Goal: Contribute content: Add original content to the website for others to see

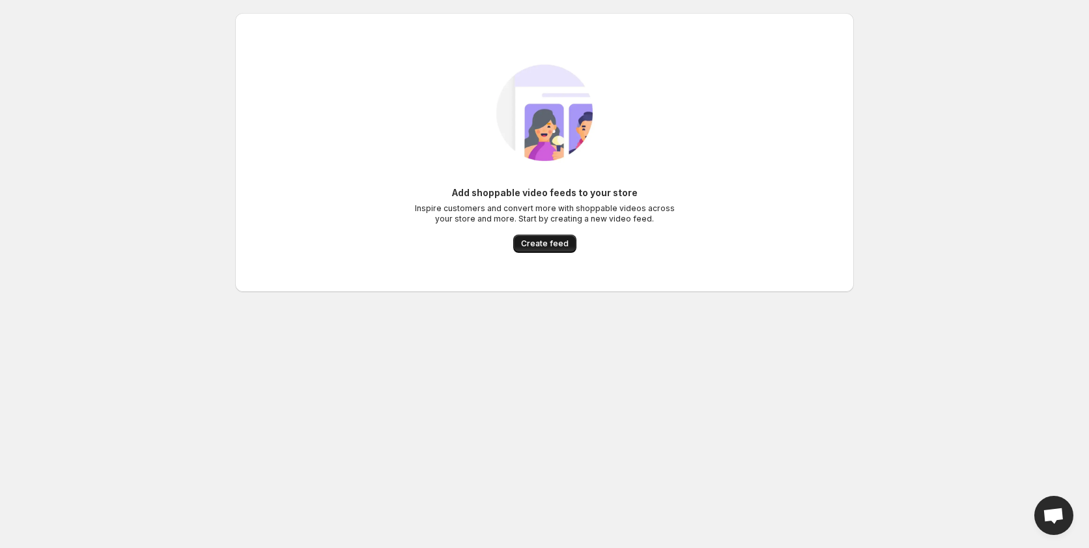
click at [533, 242] on span "Create feed" at bounding box center [545, 243] width 48 height 10
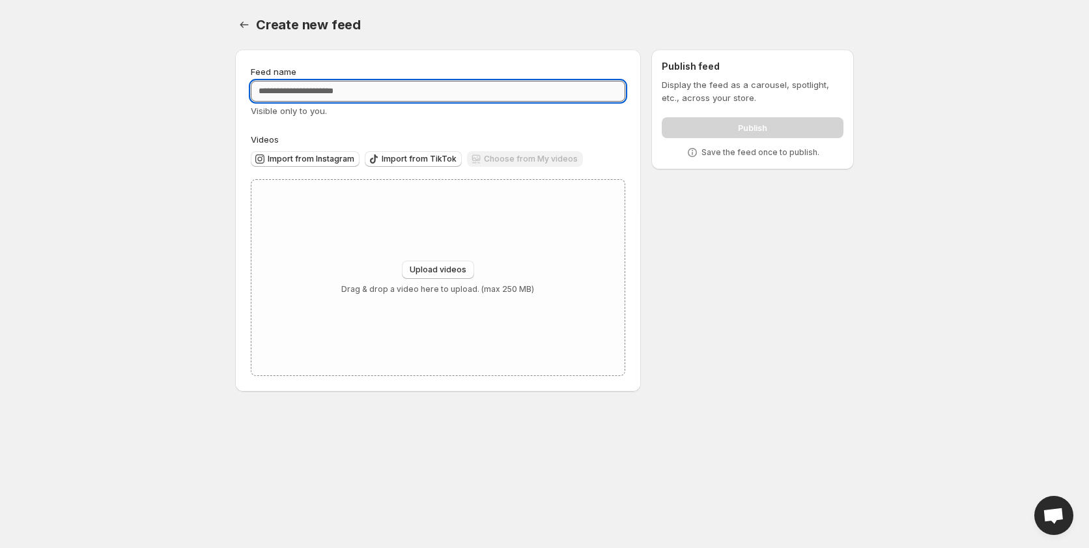
click at [355, 94] on input "Feed name" at bounding box center [438, 91] width 375 height 21
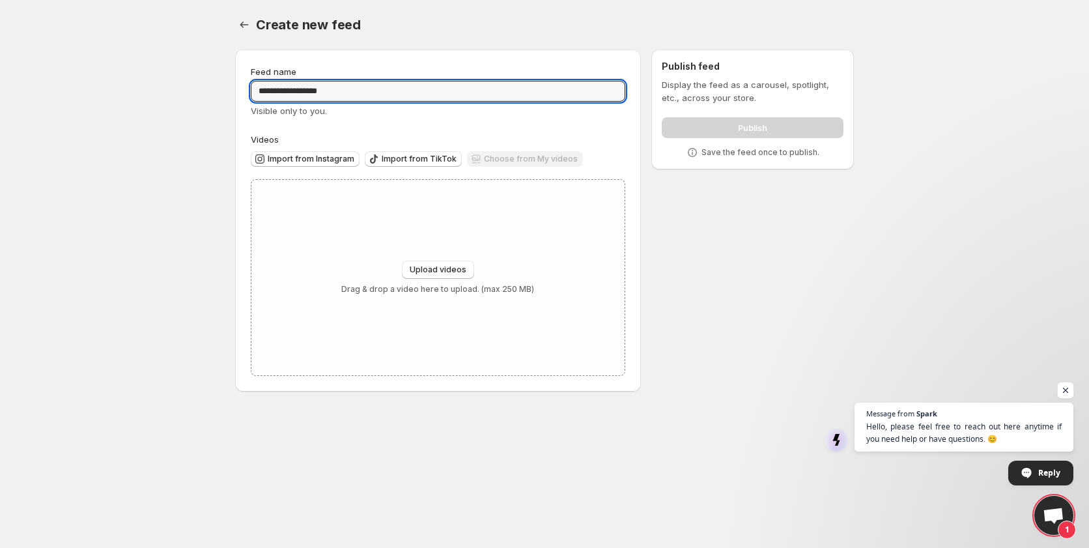
type input "**********"
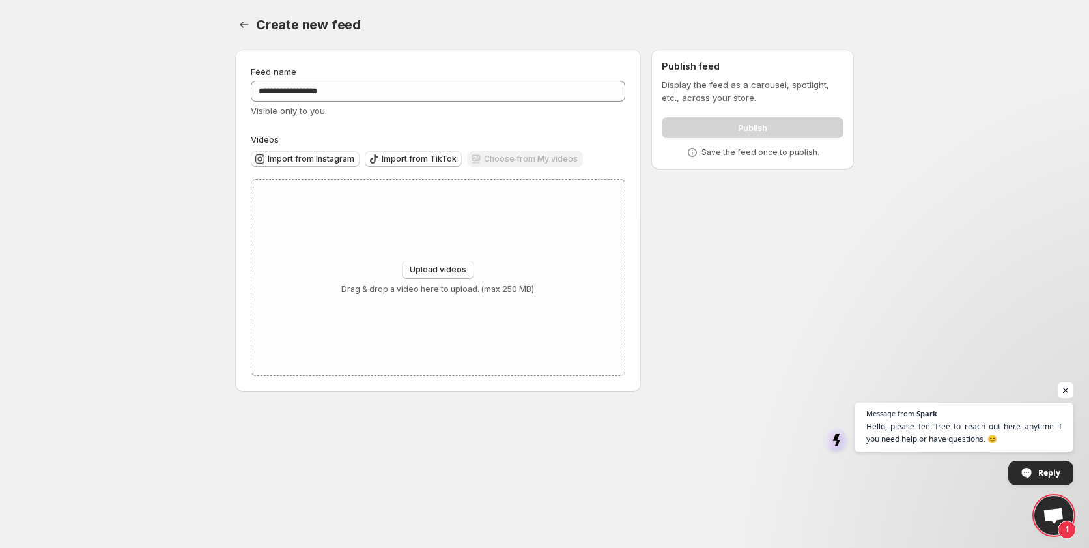
click at [1064, 392] on span "Open chat" at bounding box center [1066, 390] width 16 height 16
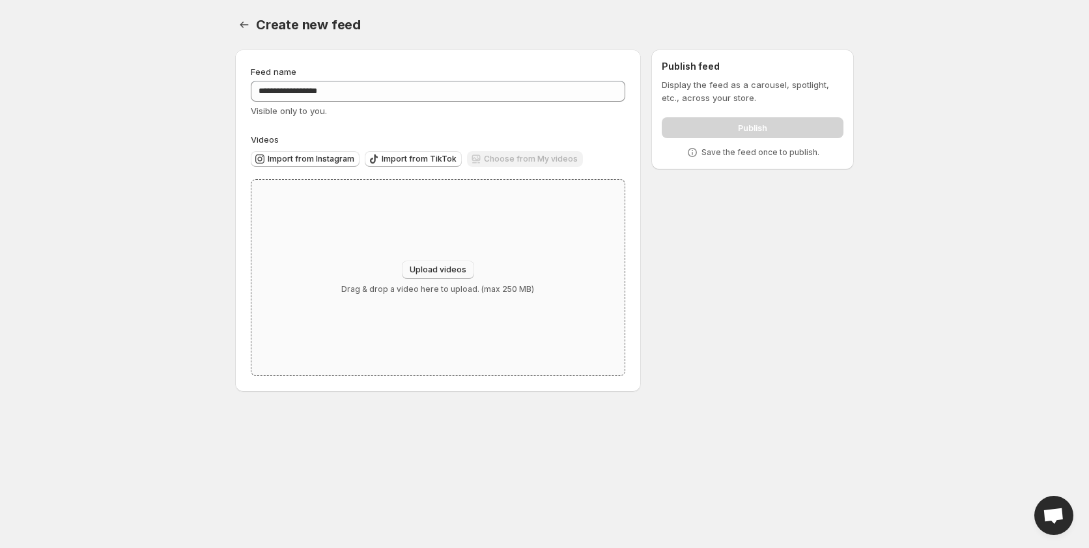
click at [436, 266] on span "Upload videos" at bounding box center [438, 269] width 57 height 10
drag, startPoint x: 113, startPoint y: 212, endPoint x: 116, endPoint y: 206, distance: 6.7
click at [113, 212] on body "**********" at bounding box center [544, 274] width 1089 height 548
click at [441, 271] on span "Upload videos" at bounding box center [438, 269] width 57 height 10
type input "**********"
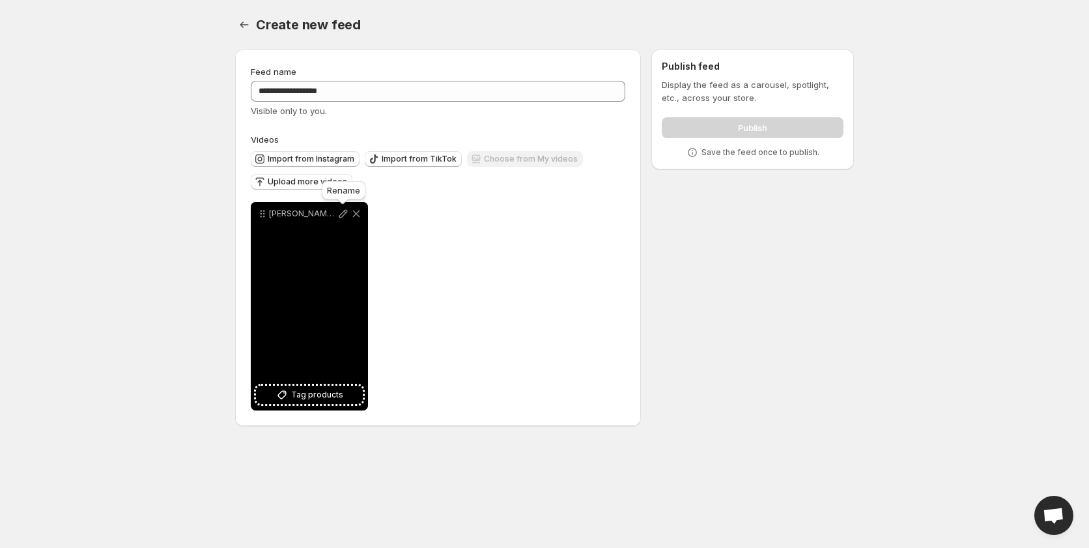
click at [345, 213] on icon at bounding box center [343, 213] width 13 height 13
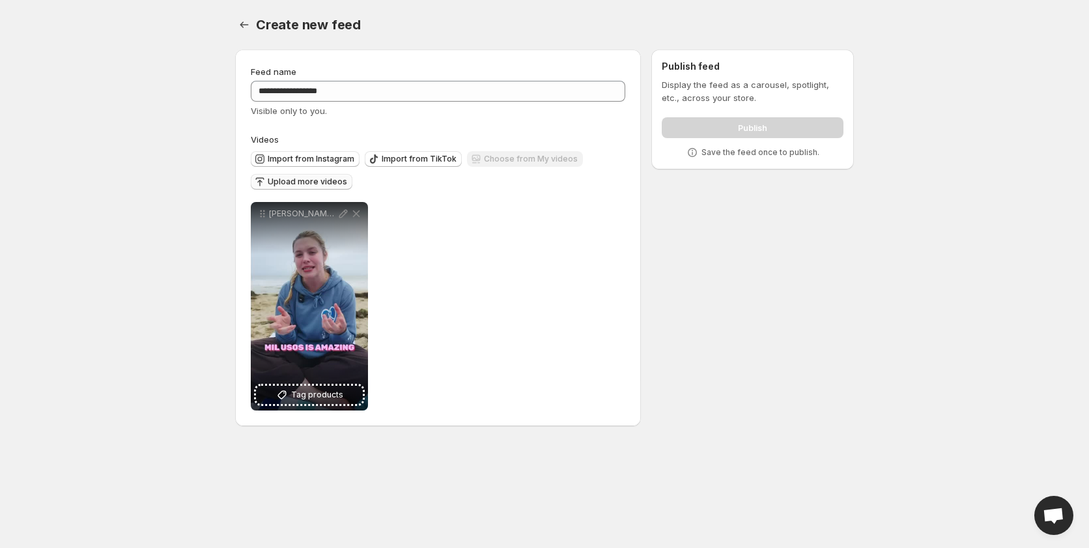
click at [298, 180] on span "Upload more videos" at bounding box center [307, 182] width 79 height 10
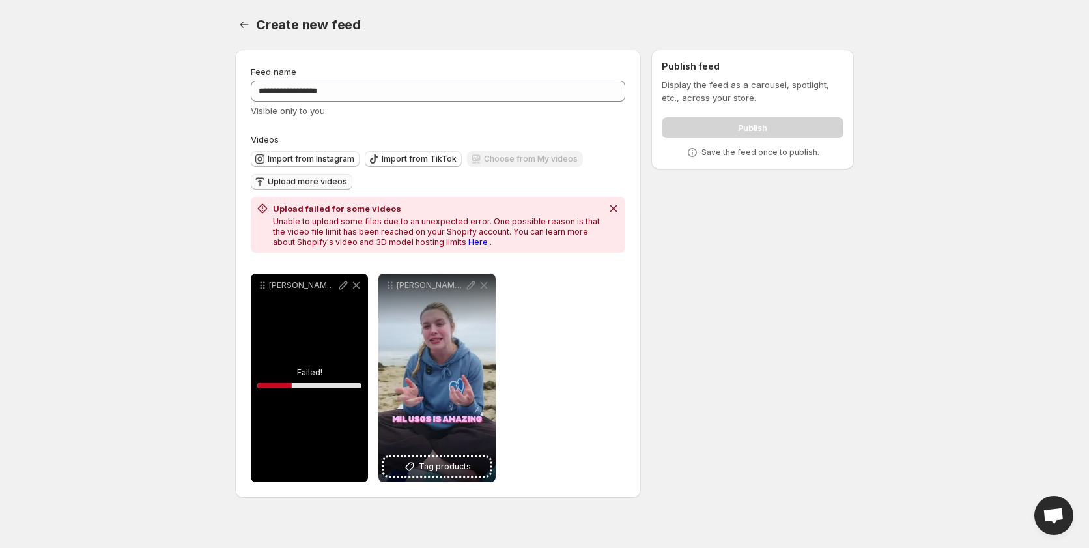
click at [468, 242] on link "Here" at bounding box center [478, 242] width 20 height 10
click at [615, 208] on icon "Dismiss notification" at bounding box center [613, 208] width 13 height 13
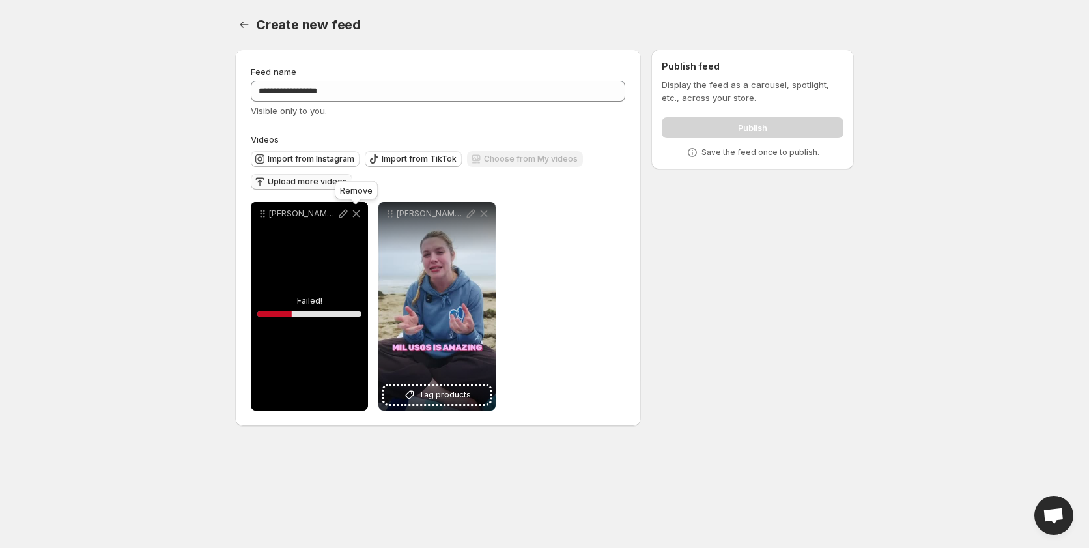
click at [355, 212] on icon at bounding box center [356, 213] width 7 height 7
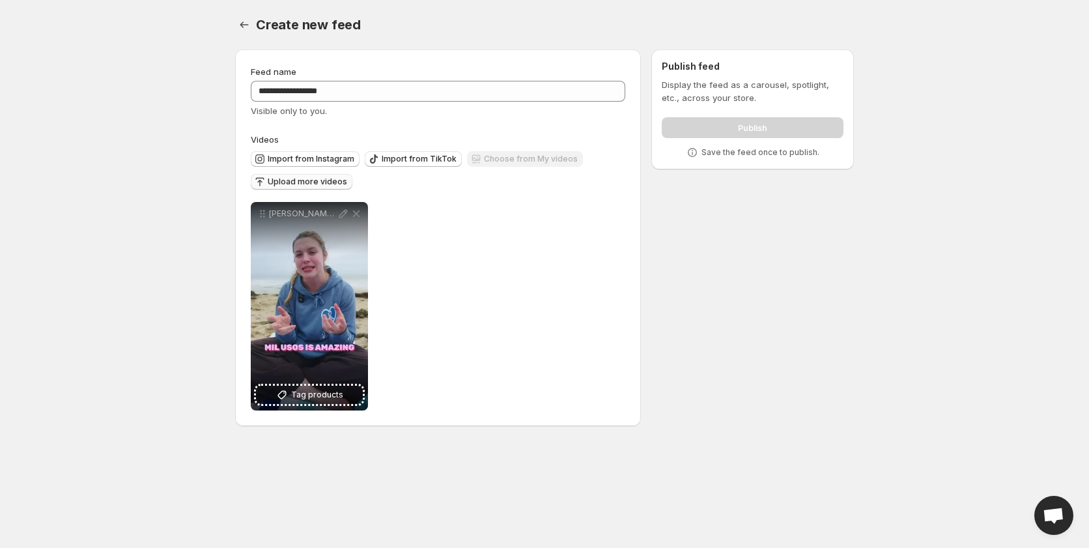
click at [294, 179] on span "Upload more videos" at bounding box center [307, 182] width 79 height 10
click at [311, 181] on span "Upload more videos" at bounding box center [307, 182] width 79 height 10
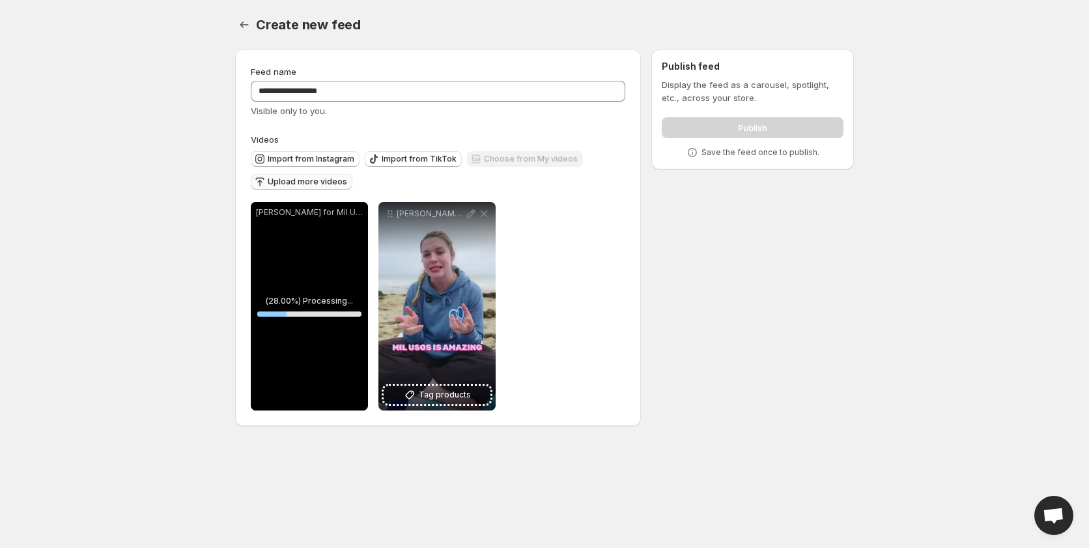
click at [288, 178] on span "Upload more videos" at bounding box center [307, 182] width 79 height 10
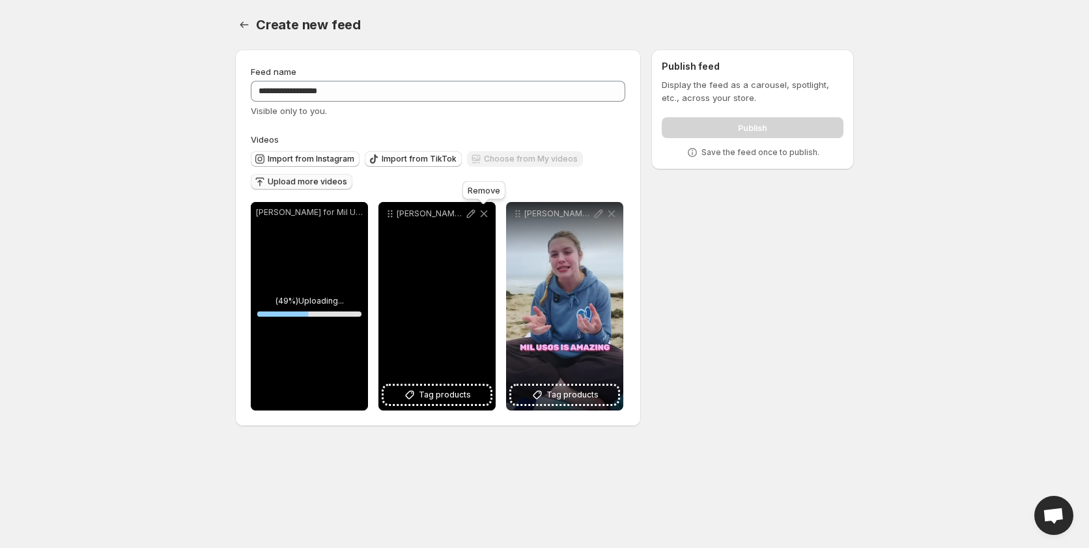
click at [485, 213] on icon at bounding box center [484, 213] width 7 height 7
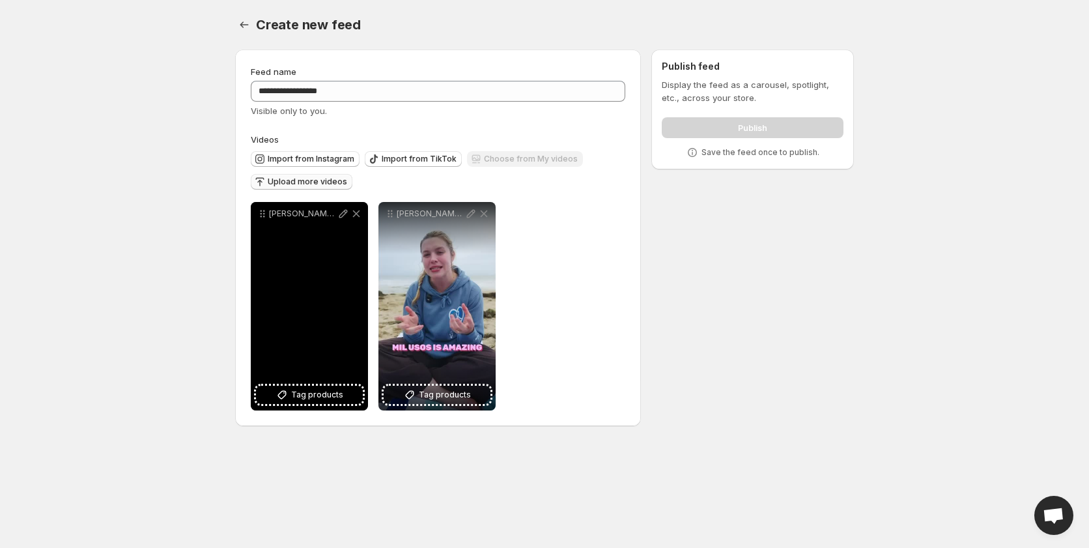
click at [306, 273] on div "[PERSON_NAME] for Mil Usos" at bounding box center [309, 306] width 117 height 208
click at [313, 277] on div "[PERSON_NAME] for Mil Usos" at bounding box center [309, 306] width 117 height 208
click at [297, 298] on div "[PERSON_NAME] for Mil Usos" at bounding box center [309, 306] width 117 height 208
click at [357, 214] on icon at bounding box center [356, 213] width 7 height 7
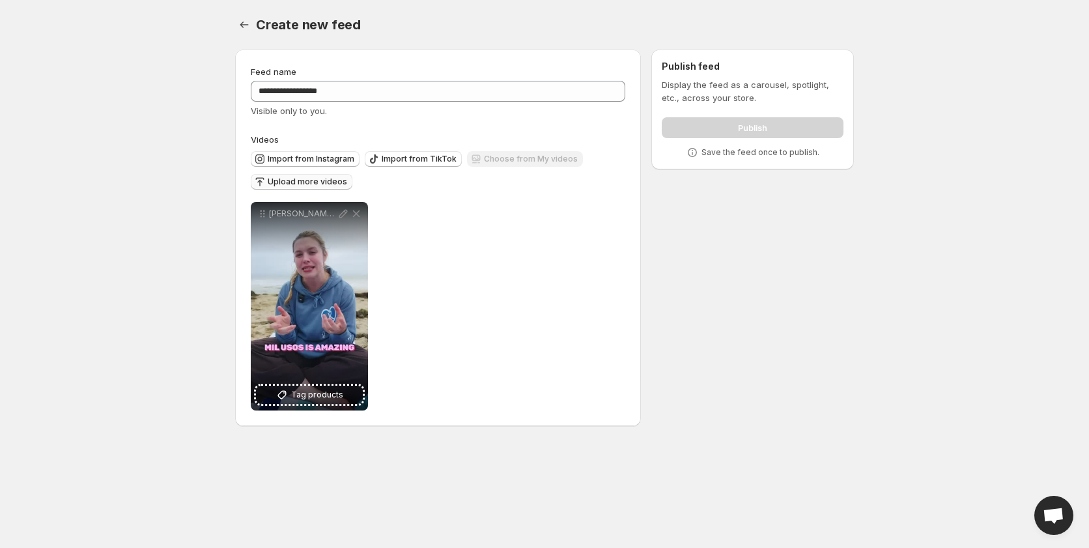
click at [294, 181] on span "Upload more videos" at bounding box center [307, 182] width 79 height 10
click at [316, 182] on span "Upload more videos" at bounding box center [307, 182] width 79 height 10
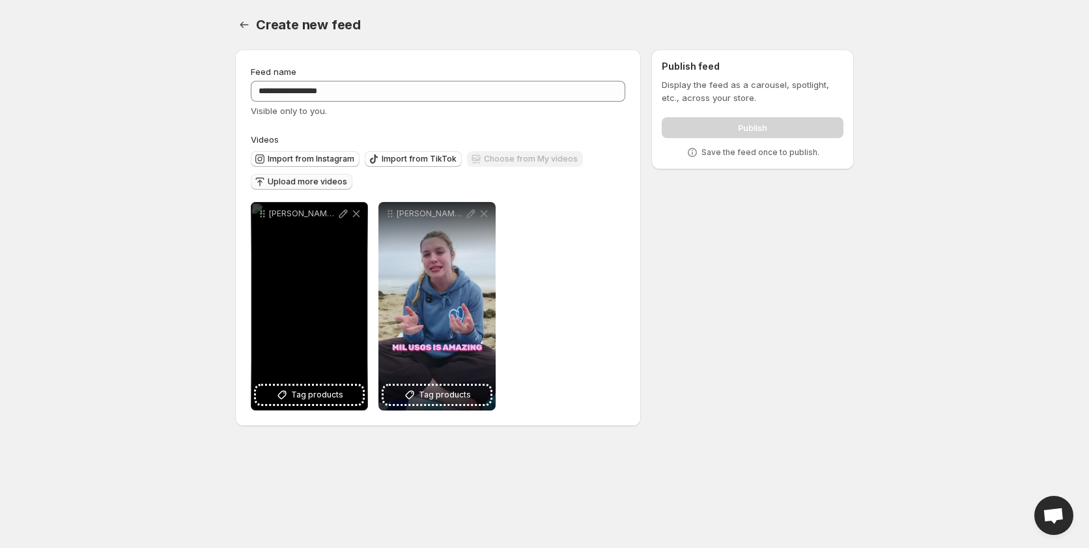
click at [281, 187] on button "Upload more videos" at bounding box center [302, 182] width 102 height 16
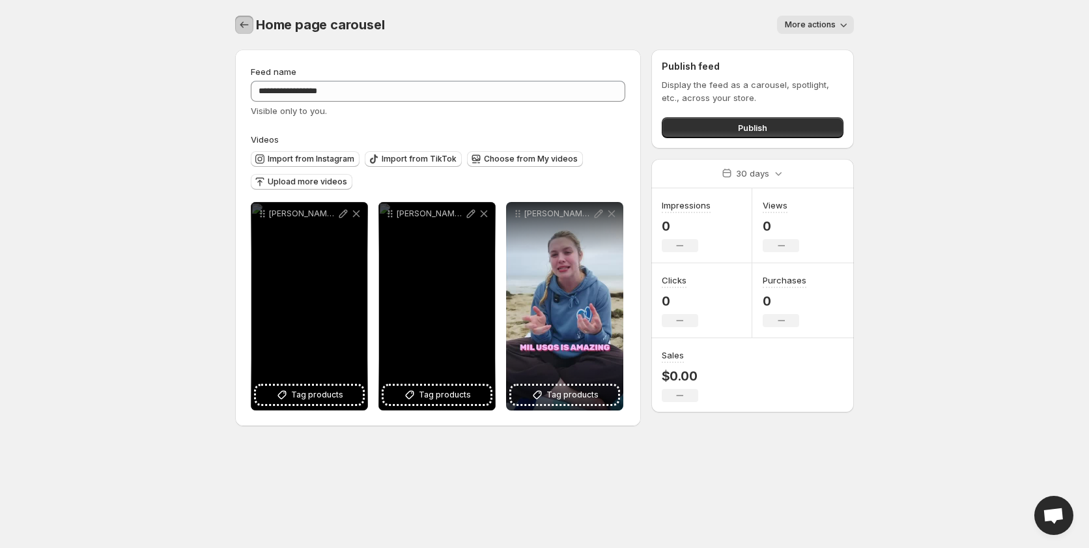
click at [240, 25] on icon "Settings" at bounding box center [244, 24] width 13 height 13
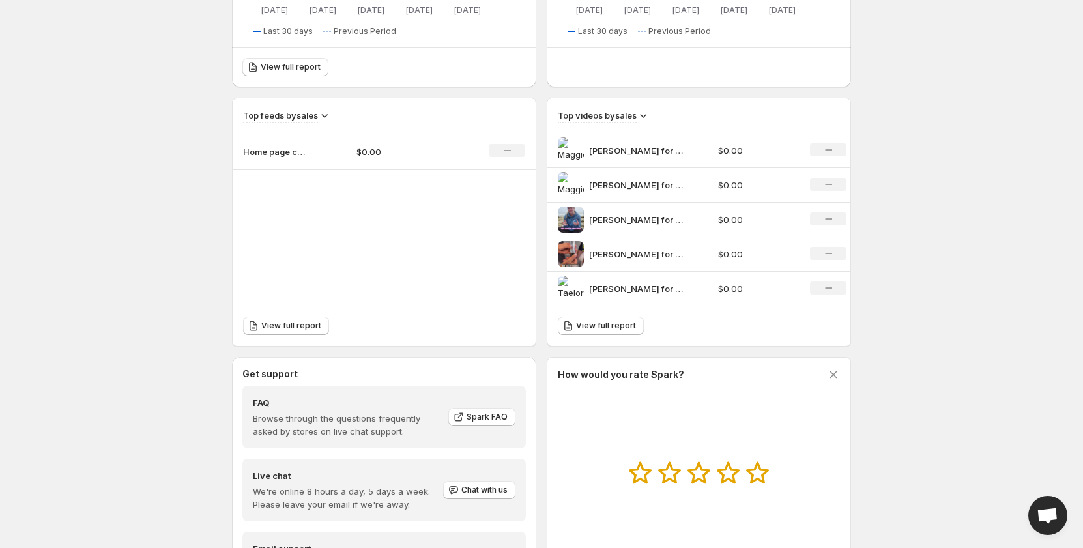
scroll to position [391, 0]
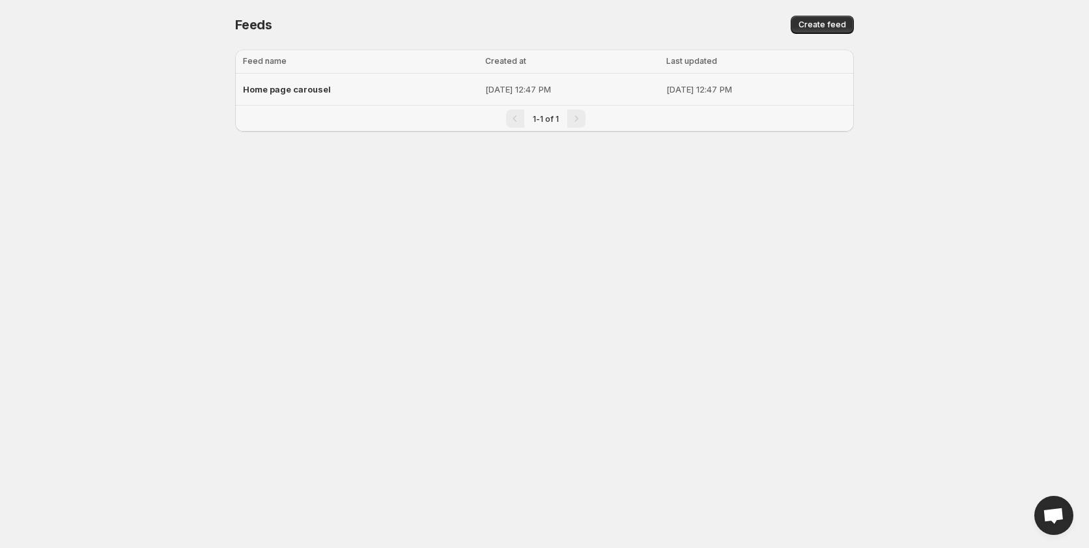
click at [305, 86] on span "Home page carousel" at bounding box center [287, 89] width 88 height 10
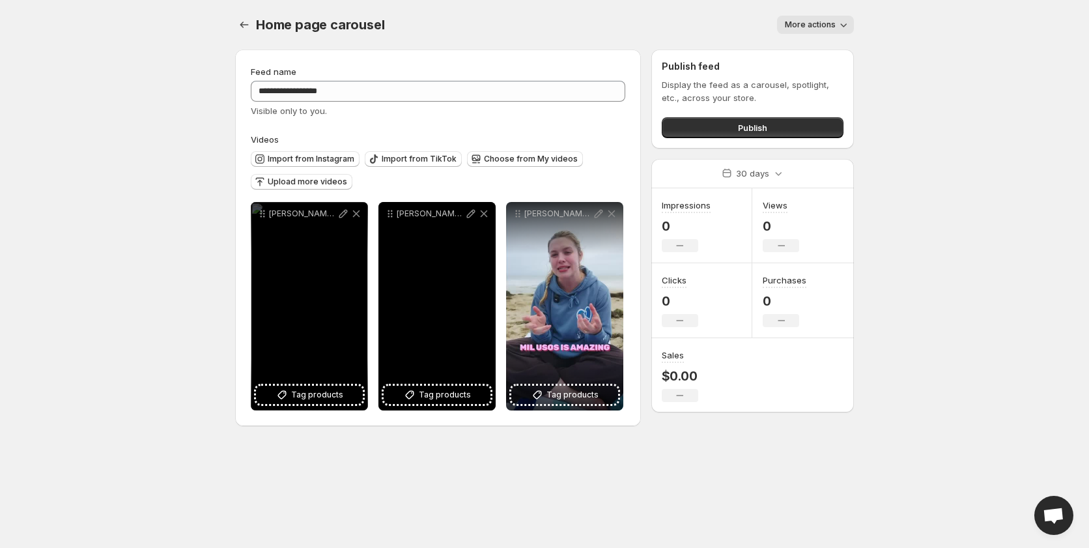
click at [428, 302] on div "[PERSON_NAME] for Mil Usos 1" at bounding box center [436, 306] width 117 height 208
click at [420, 299] on div "[PERSON_NAME] for Mil Usos 1" at bounding box center [436, 306] width 117 height 208
click at [324, 296] on div "[PERSON_NAME] for Mil Usos" at bounding box center [309, 306] width 117 height 208
click at [758, 120] on button "Publish" at bounding box center [753, 127] width 182 height 21
click at [483, 212] on icon at bounding box center [484, 213] width 7 height 7
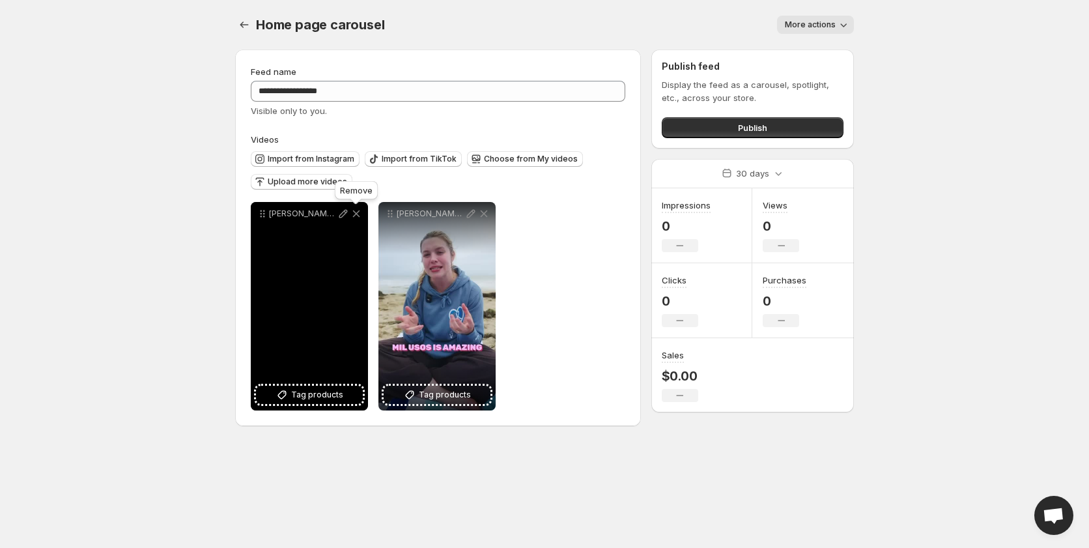
click at [354, 214] on icon at bounding box center [356, 213] width 13 height 13
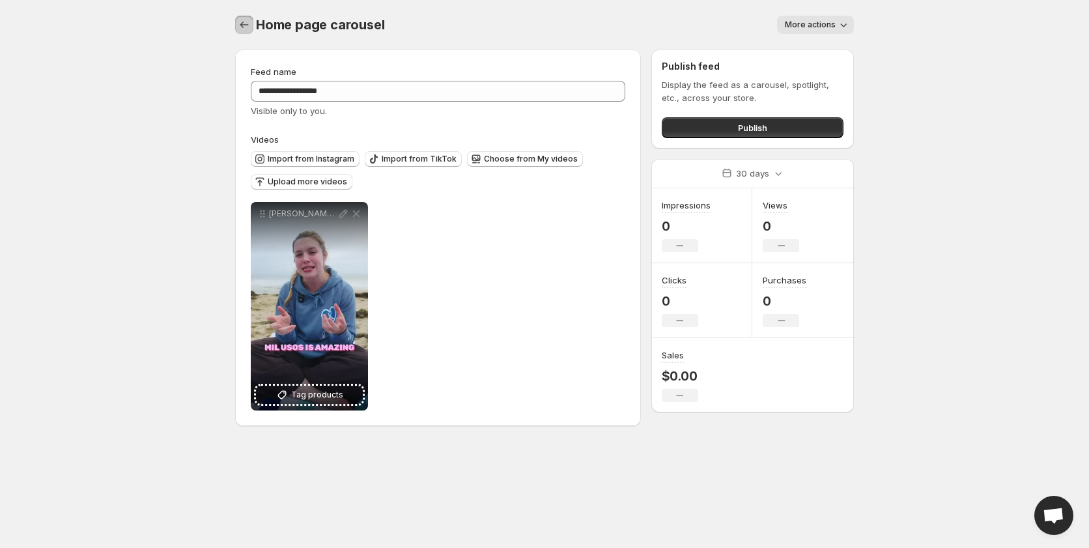
click at [242, 22] on icon "Settings" at bounding box center [244, 24] width 13 height 13
click at [240, 21] on icon "Settings" at bounding box center [244, 24] width 13 height 13
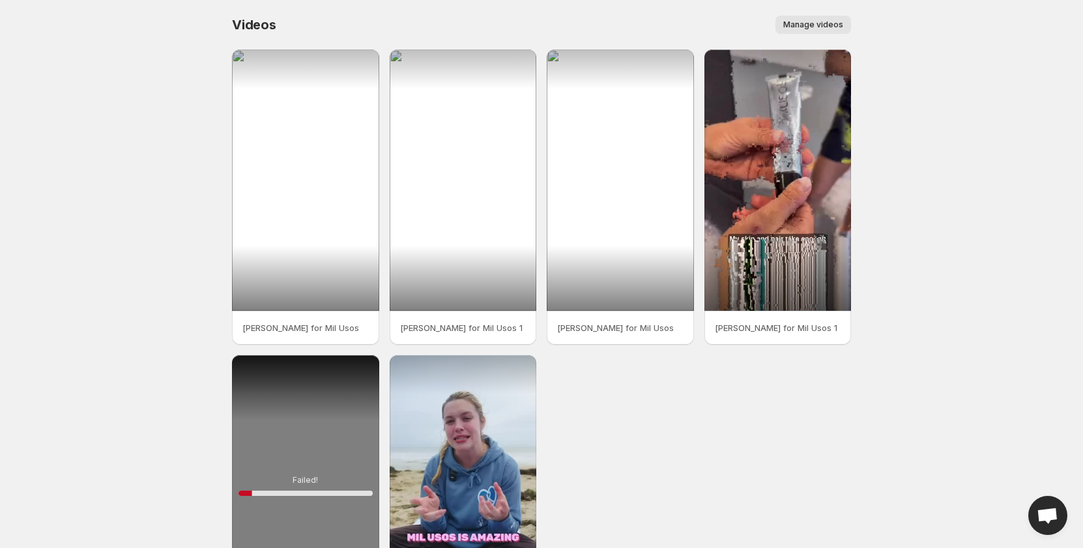
drag, startPoint x: 821, startPoint y: 8, endPoint x: 812, endPoint y: 26, distance: 19.5
click at [819, 14] on div "Videos. This page is ready Videos Manage videos More actions Manage videos" at bounding box center [541, 25] width 619 height 50
click at [812, 26] on span "Manage videos" at bounding box center [813, 25] width 60 height 10
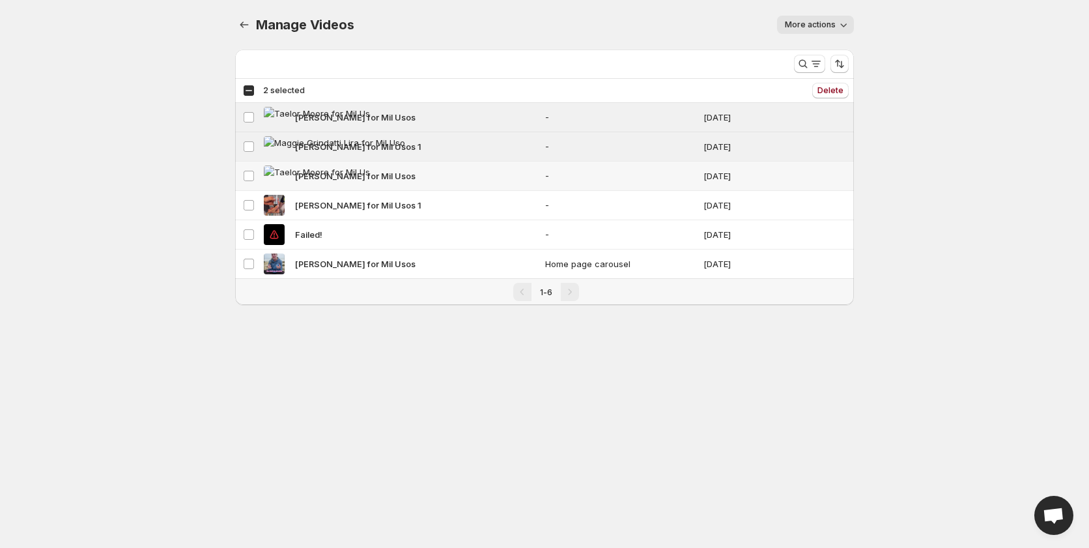
click at [257, 178] on td "Select video" at bounding box center [247, 176] width 25 height 29
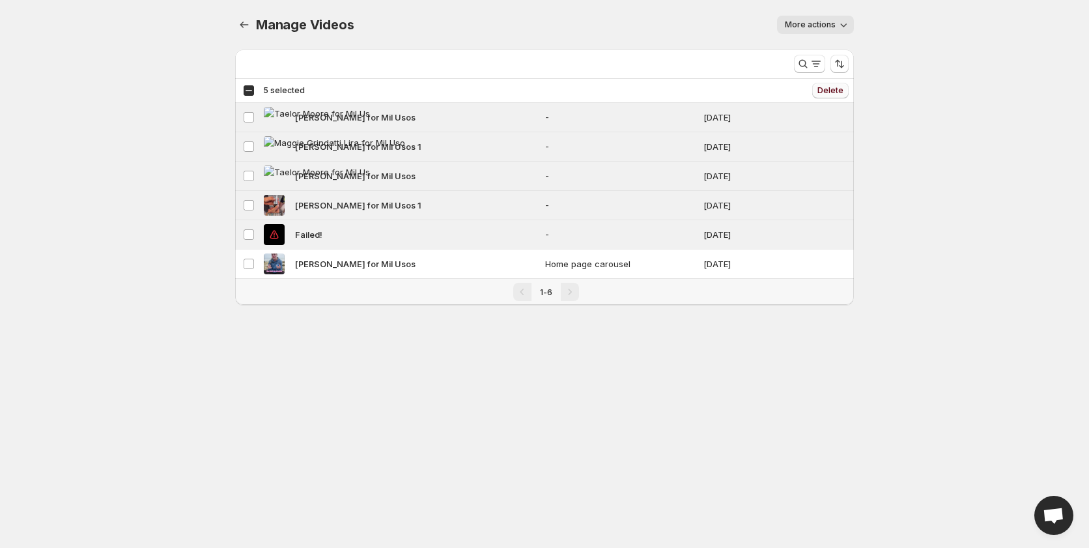
click at [830, 94] on span "Delete" at bounding box center [831, 90] width 26 height 10
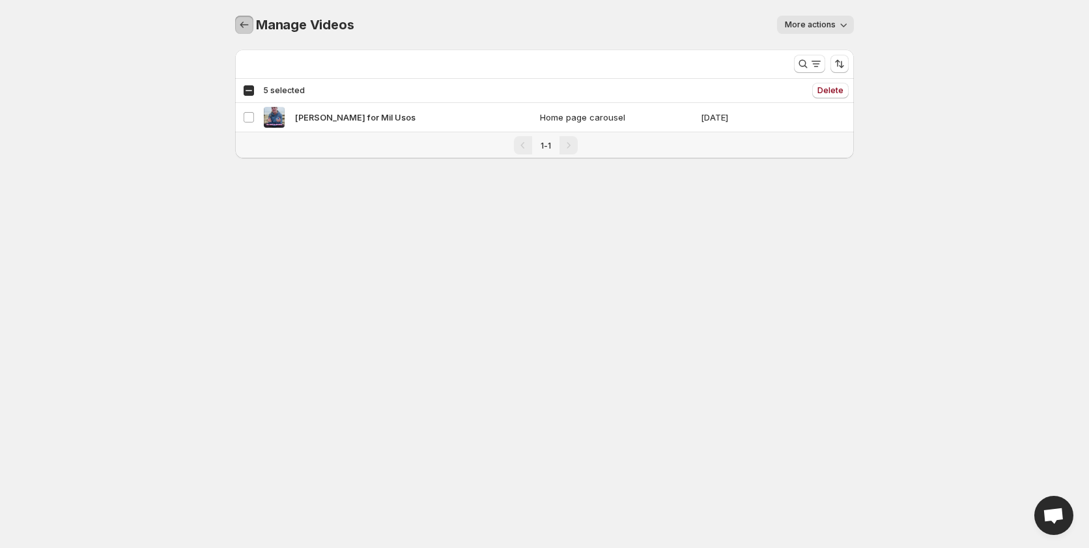
click at [241, 23] on icon "Manage Videos" at bounding box center [244, 24] width 13 height 13
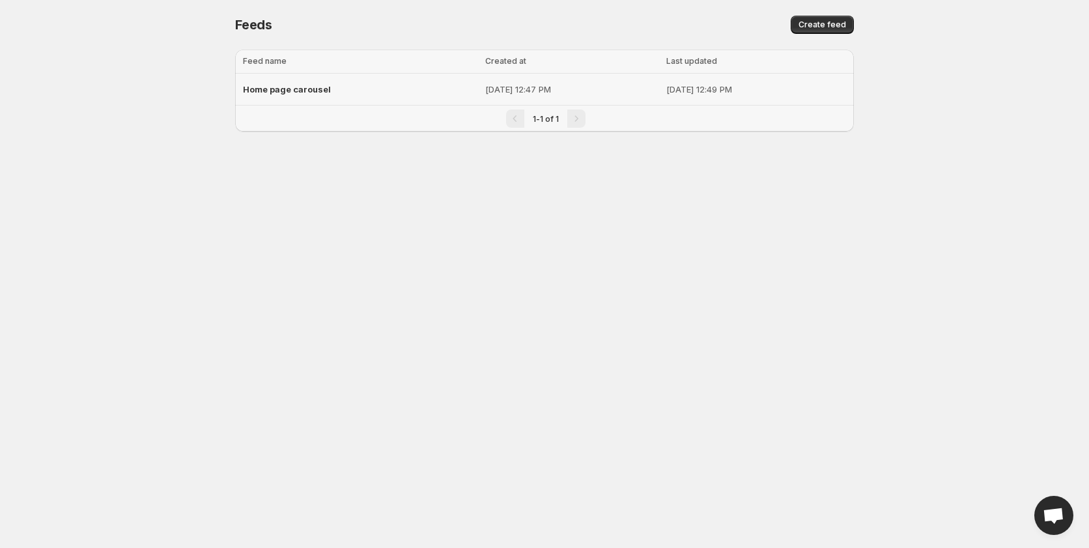
click at [290, 89] on span "Home page carousel" at bounding box center [287, 89] width 88 height 10
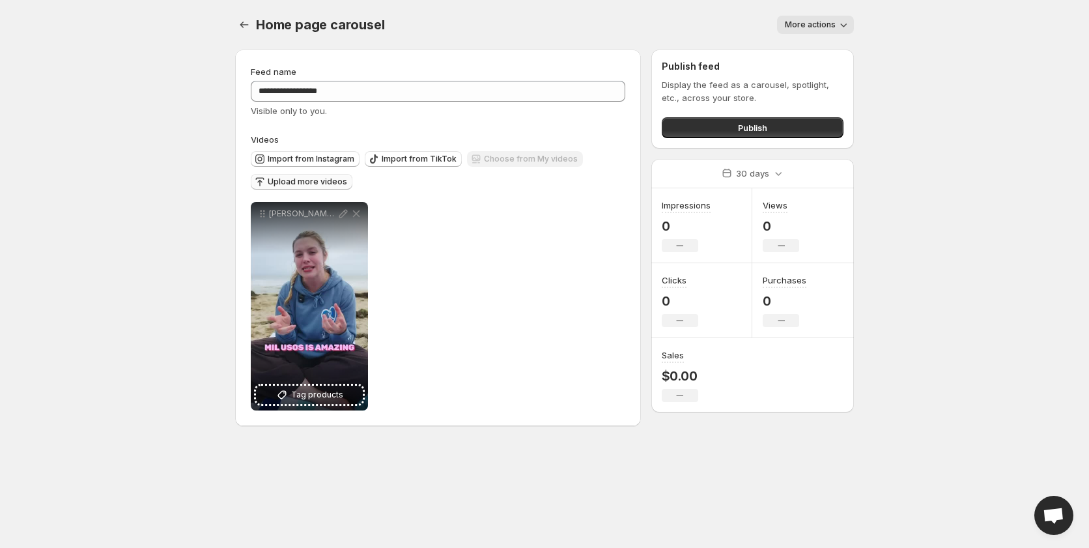
click at [296, 180] on span "Upload more videos" at bounding box center [307, 182] width 79 height 10
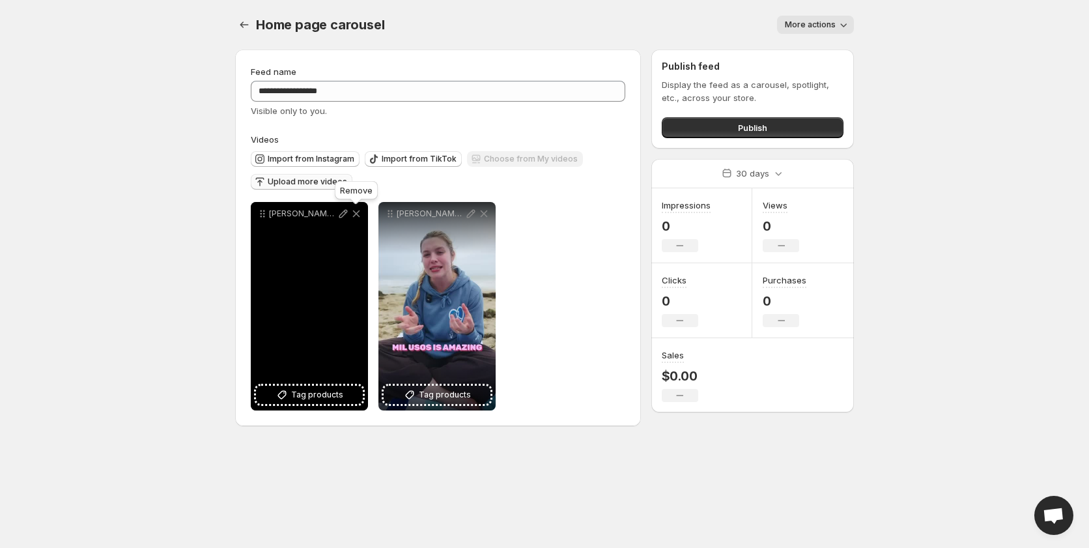
click at [355, 217] on icon at bounding box center [356, 213] width 13 height 13
